Goal: Transaction & Acquisition: Download file/media

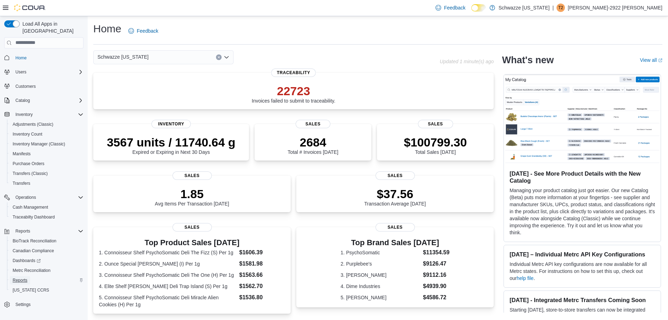
click at [18, 277] on span "Reports" at bounding box center [20, 280] width 15 height 6
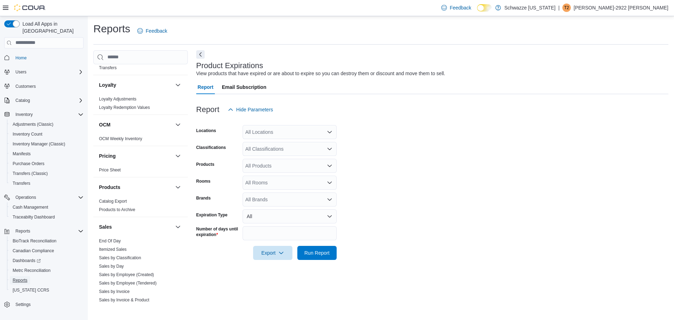
scroll to position [456, 0]
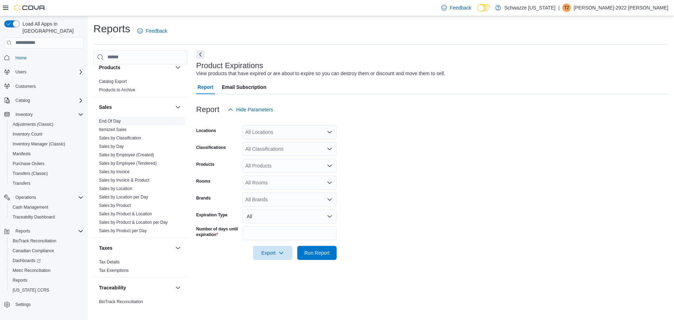
click at [115, 120] on link "End Of Day" at bounding box center [110, 121] width 22 height 5
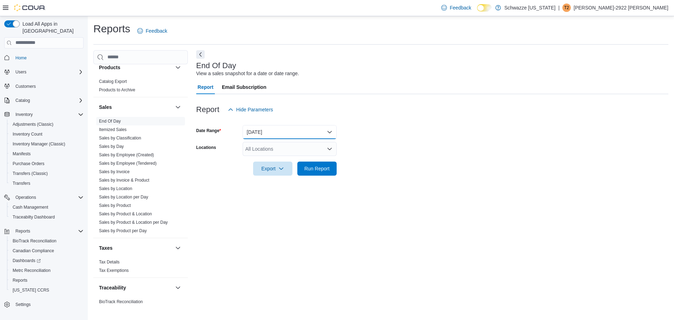
click at [261, 134] on button "Today" at bounding box center [289, 132] width 94 height 14
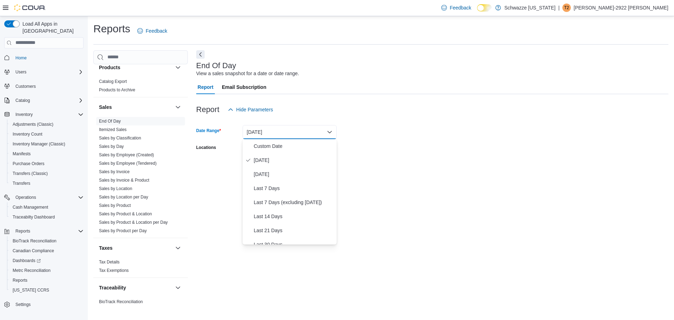
click at [443, 145] on form "Date Range Today Locations All Locations Export Run Report" at bounding box center [432, 146] width 472 height 59
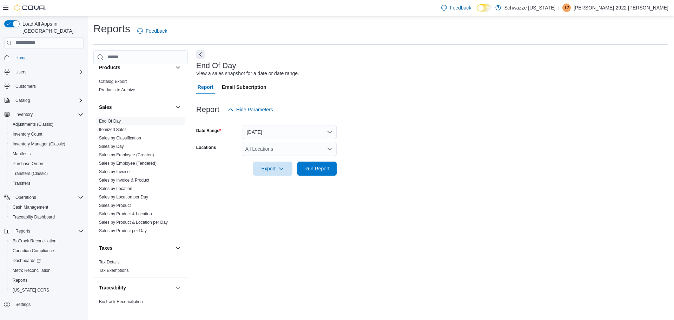
click at [326, 150] on div "All Locations" at bounding box center [289, 149] width 94 height 14
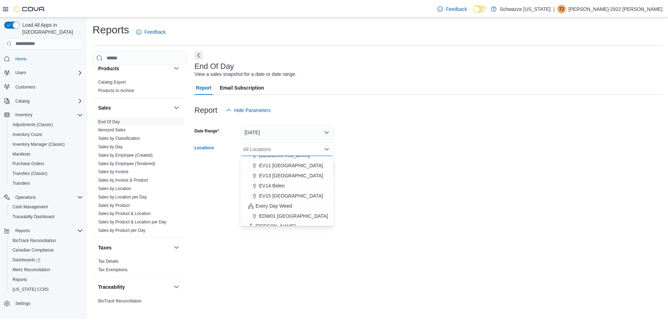
scroll to position [105, 0]
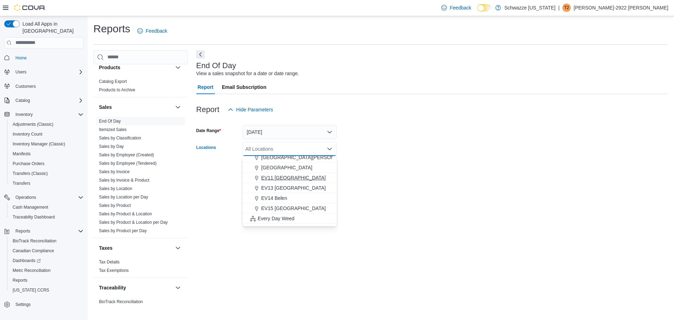
click at [308, 178] on span "EV11 Las Cruces South Valley" at bounding box center [293, 177] width 65 height 7
click at [398, 173] on form "Date Range Today Locations EV11 Las Cruces South Valley Combo box. Selected. EV…" at bounding box center [432, 146] width 472 height 59
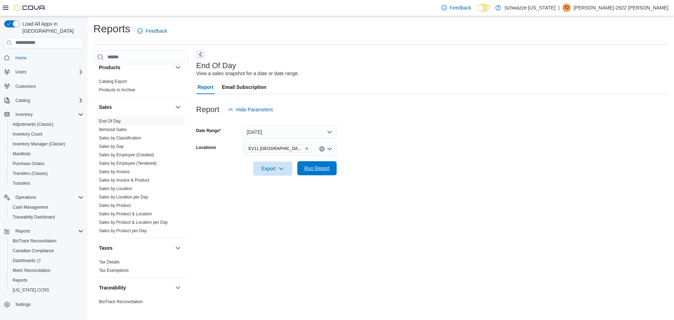
click at [310, 168] on span "Run Report" at bounding box center [316, 168] width 25 height 7
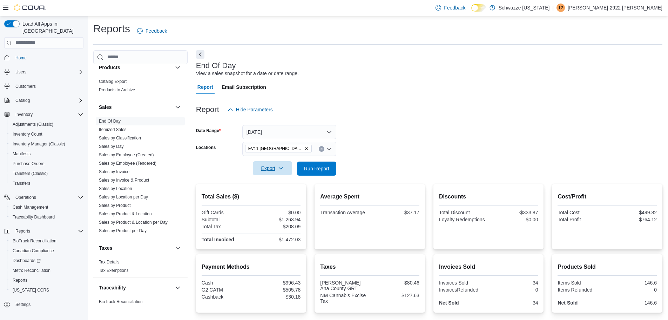
click at [277, 165] on span "Export" at bounding box center [272, 168] width 31 height 14
click at [288, 195] on span "Export to Pdf" at bounding box center [274, 197] width 32 height 6
